Goal: Information Seeking & Learning: Learn about a topic

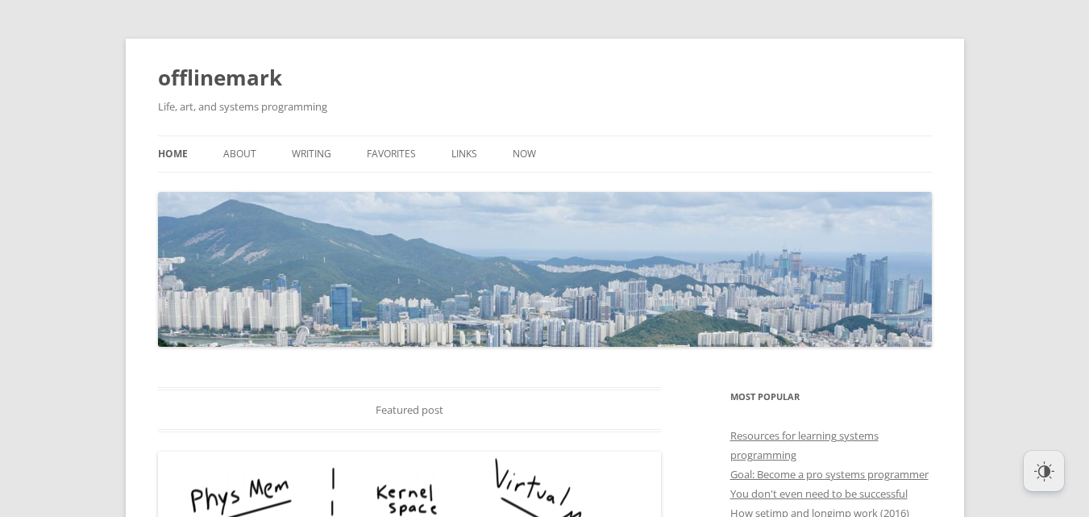
drag, startPoint x: 208, startPoint y: 150, endPoint x: 216, endPoint y: 149, distance: 8.1
click at [208, 149] on ul "Home About Writing Favorites Links Now" at bounding box center [545, 153] width 774 height 37
click at [224, 151] on link "About" at bounding box center [239, 153] width 33 height 35
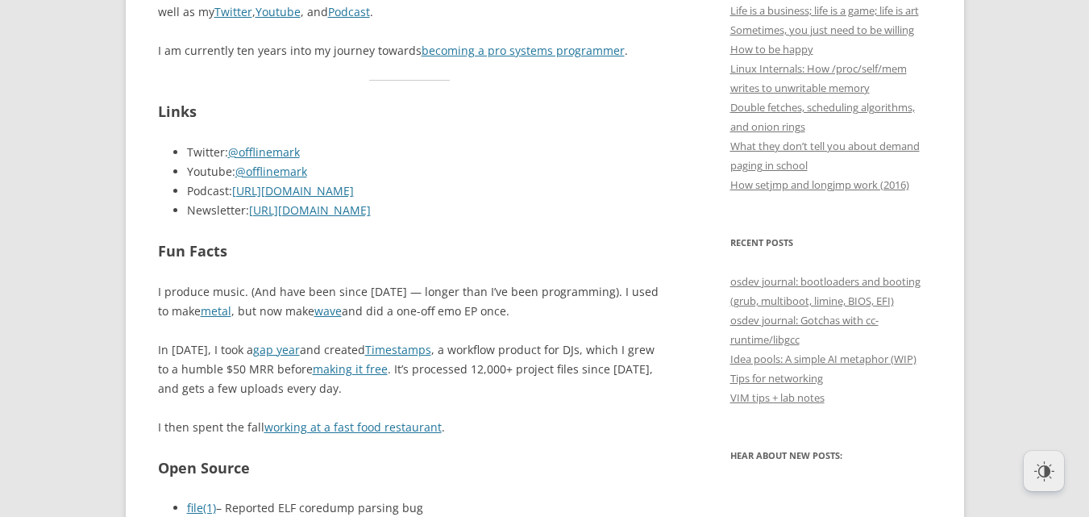
scroll to position [806, 0]
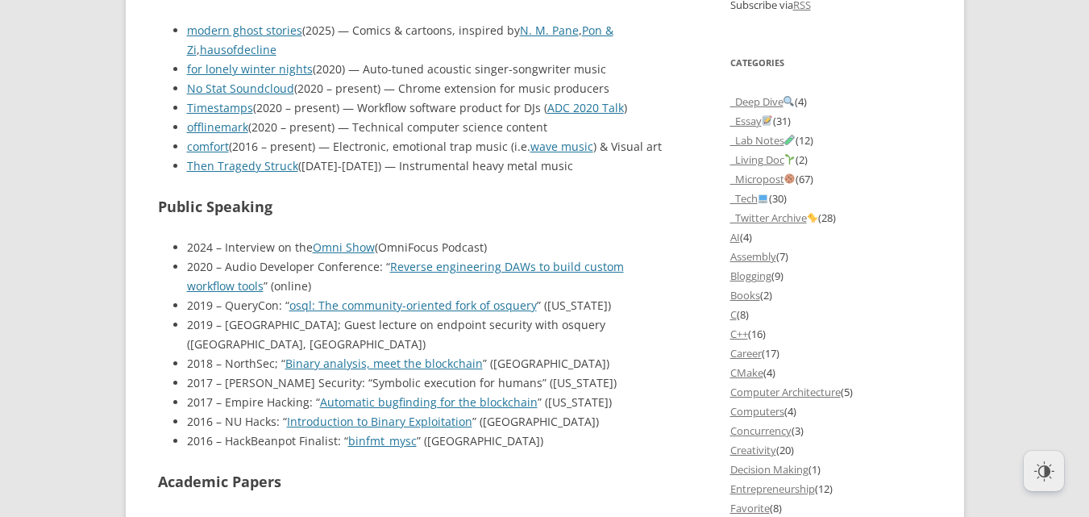
click at [102, 295] on body "offlinemark Life, art, and systems programming Menu Skip to content Home About …" at bounding box center [544, 387] width 1089 height 3438
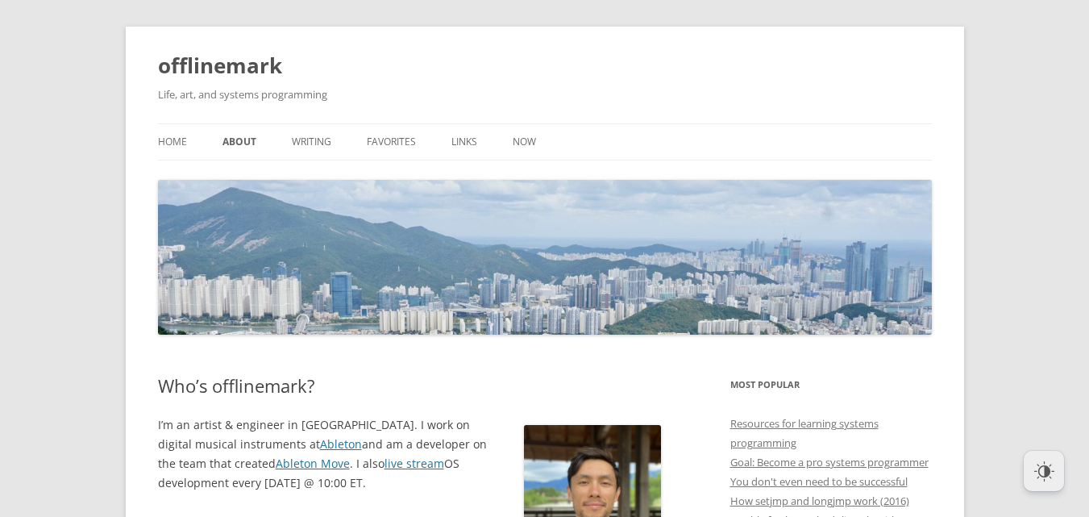
scroll to position [0, 0]
